Goal: Use online tool/utility: Utilize a website feature to perform a specific function

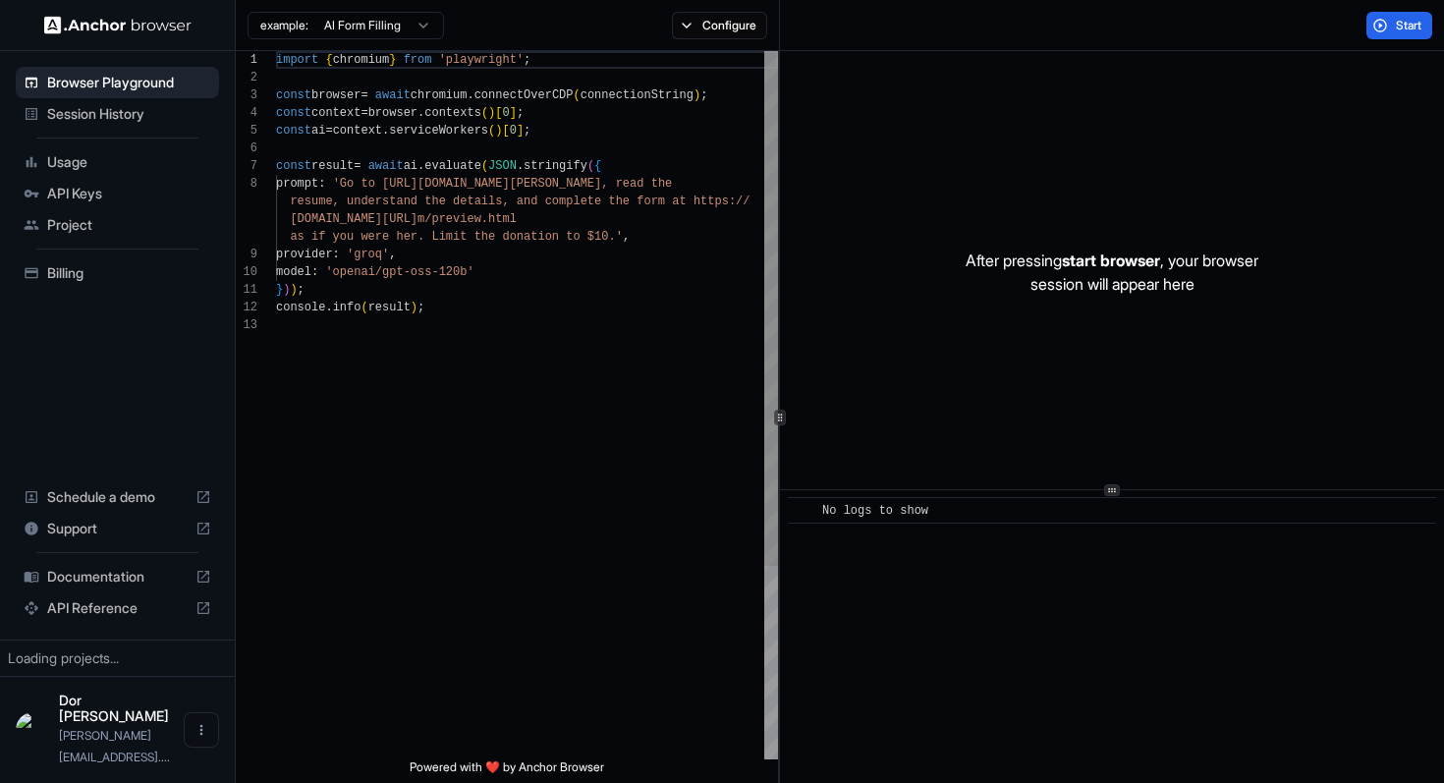
scroll to position [124, 0]
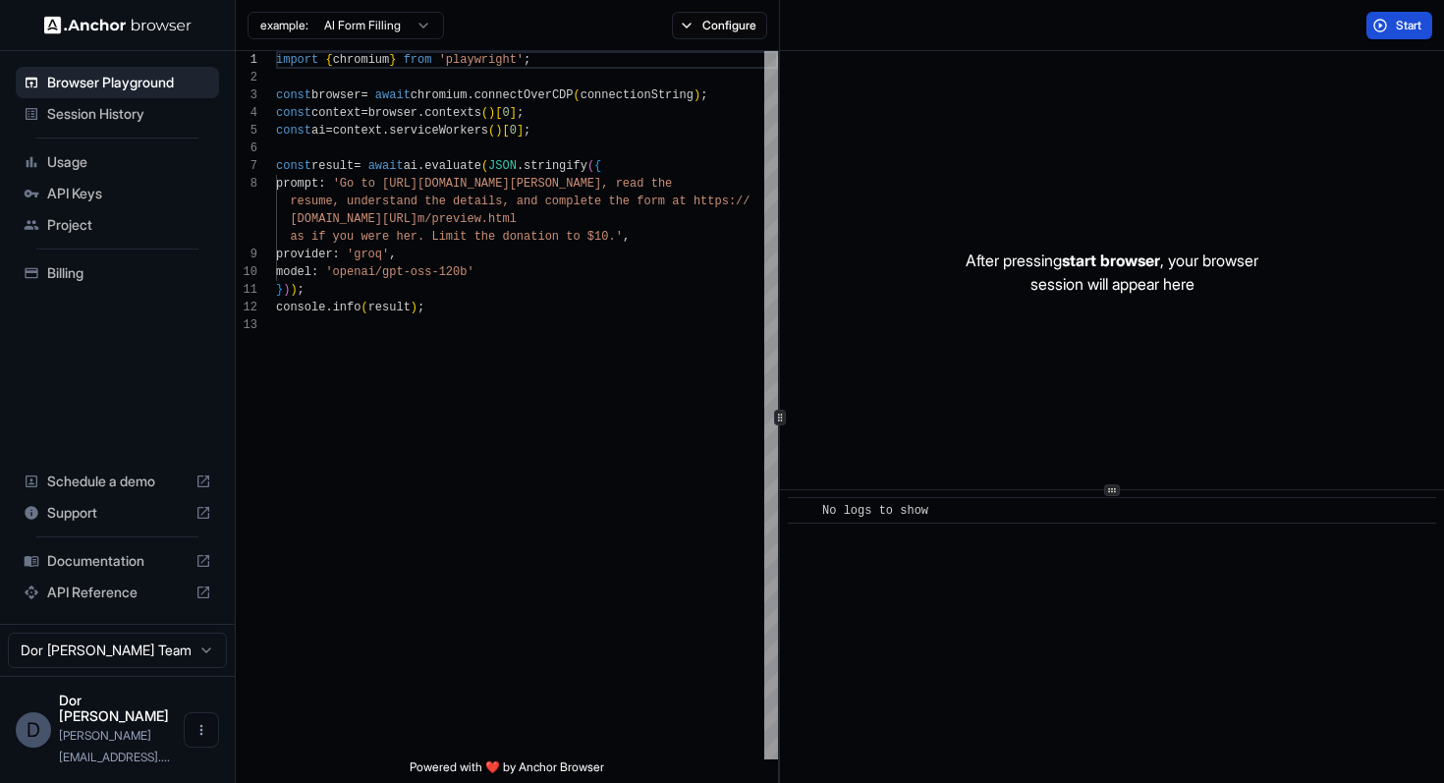
click at [1414, 27] on span "Start" at bounding box center [1410, 26] width 28 height 16
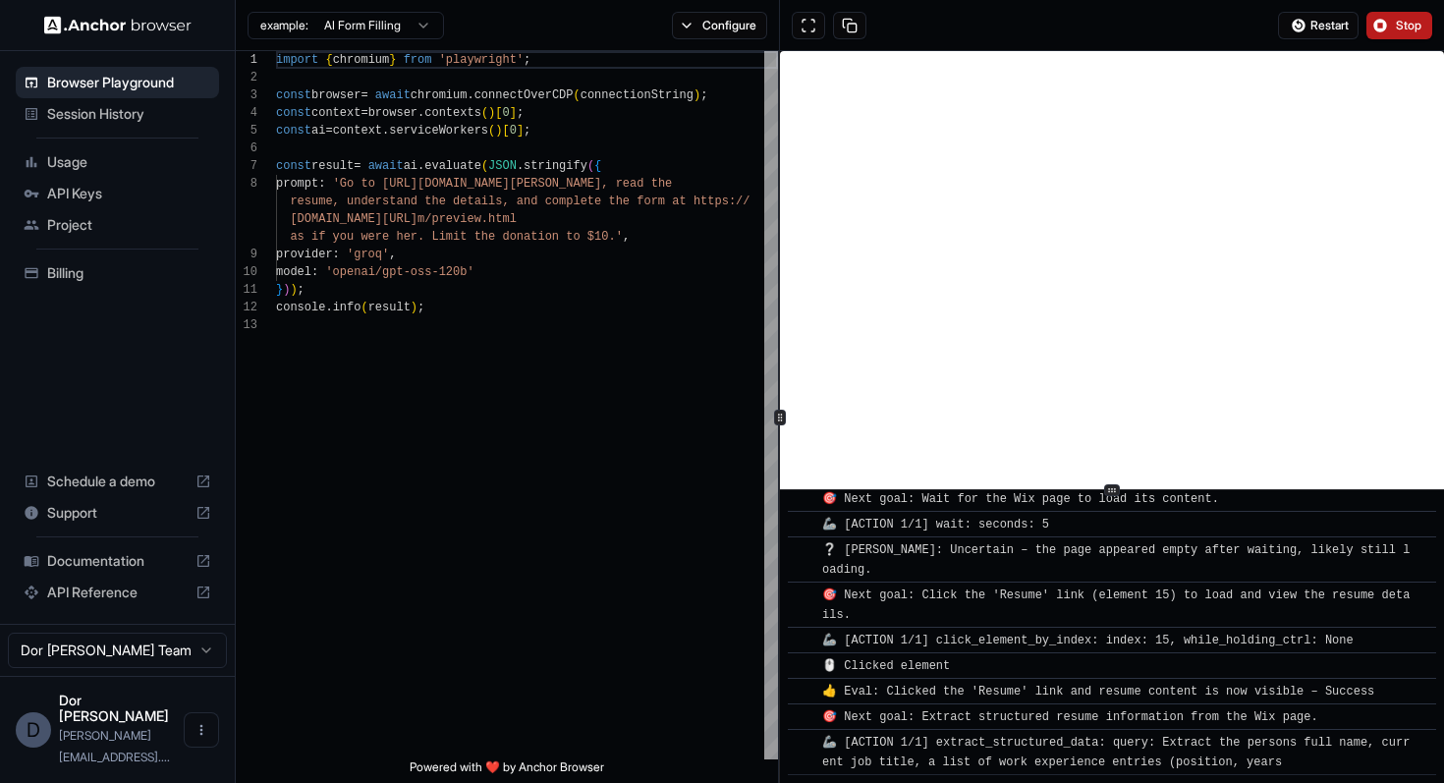
scroll to position [367, 0]
